Goal: Obtain resource: Download file/media

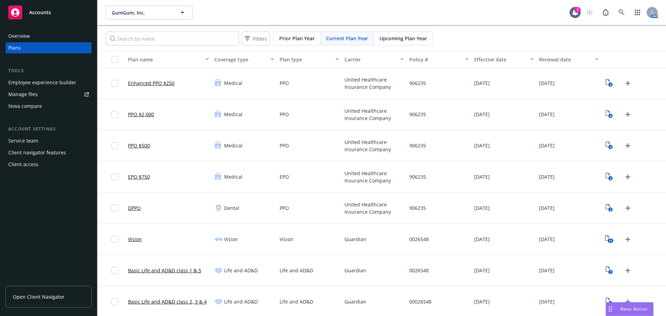
scroll to position [35, 0]
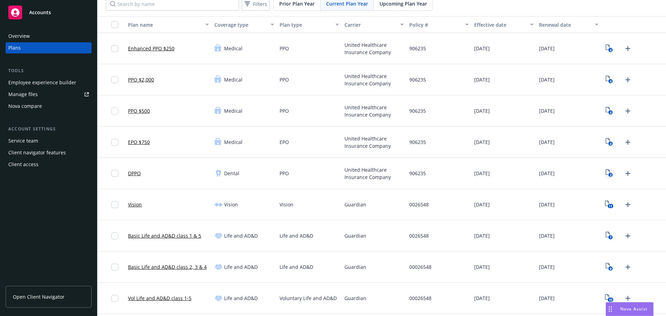
click at [610, 173] on text "2" at bounding box center [611, 175] width 2 height 5
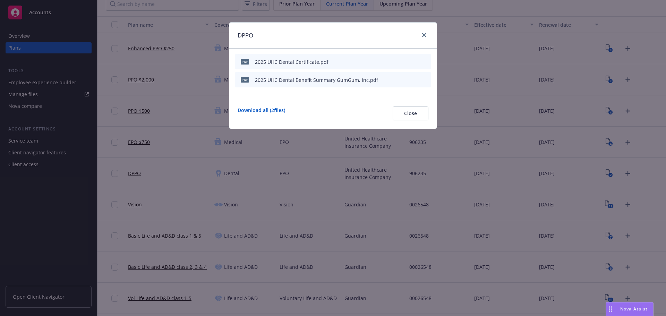
click at [403, 80] on icon "download file" at bounding box center [402, 80] width 6 height 6
